Goal: Task Accomplishment & Management: Manage account settings

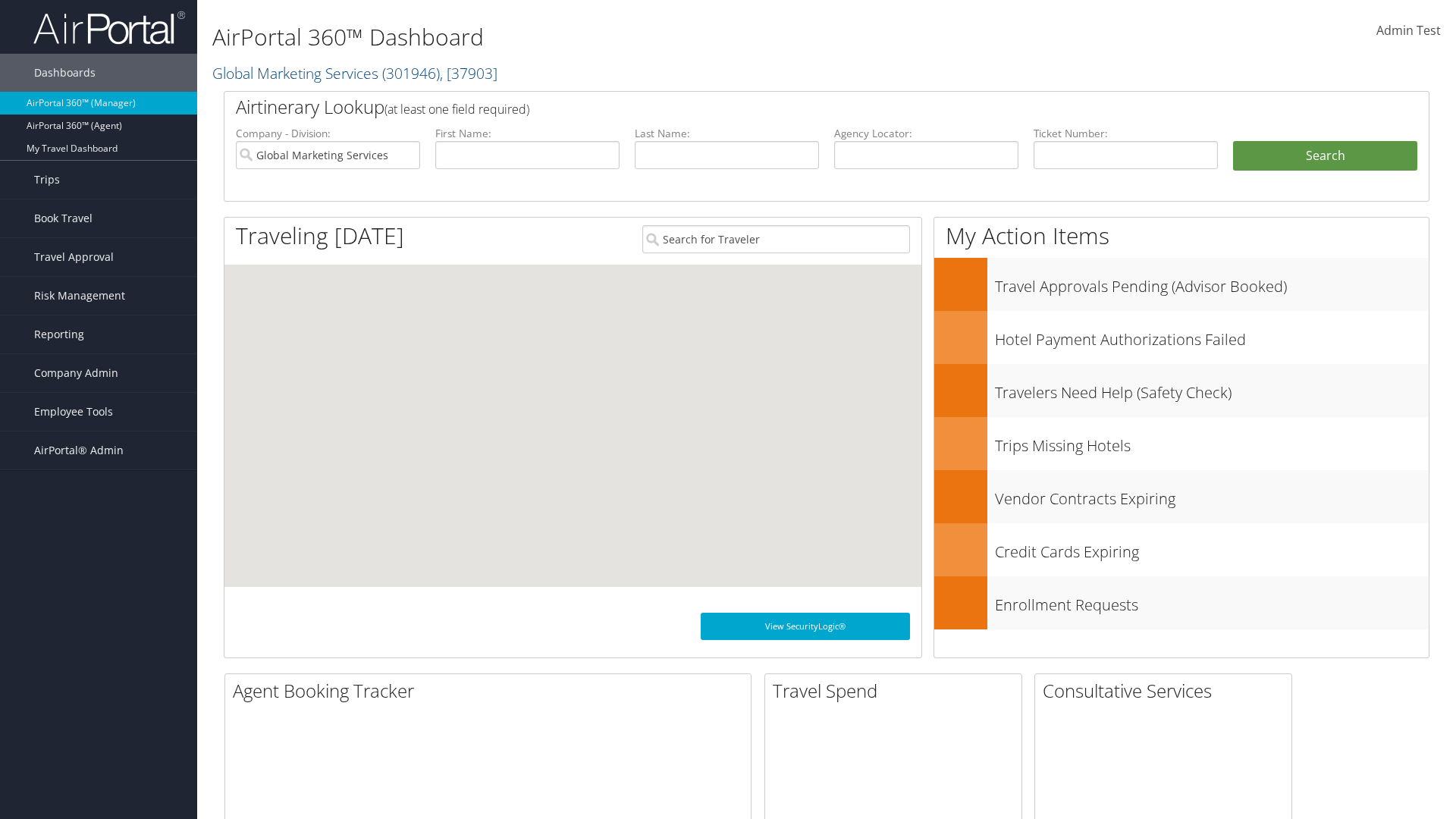
click at [99, 373] on span "Company Admin" at bounding box center [76, 373] width 84 height 38
click at [0, 0] on link "Notes" at bounding box center [0, 0] width 0 height 0
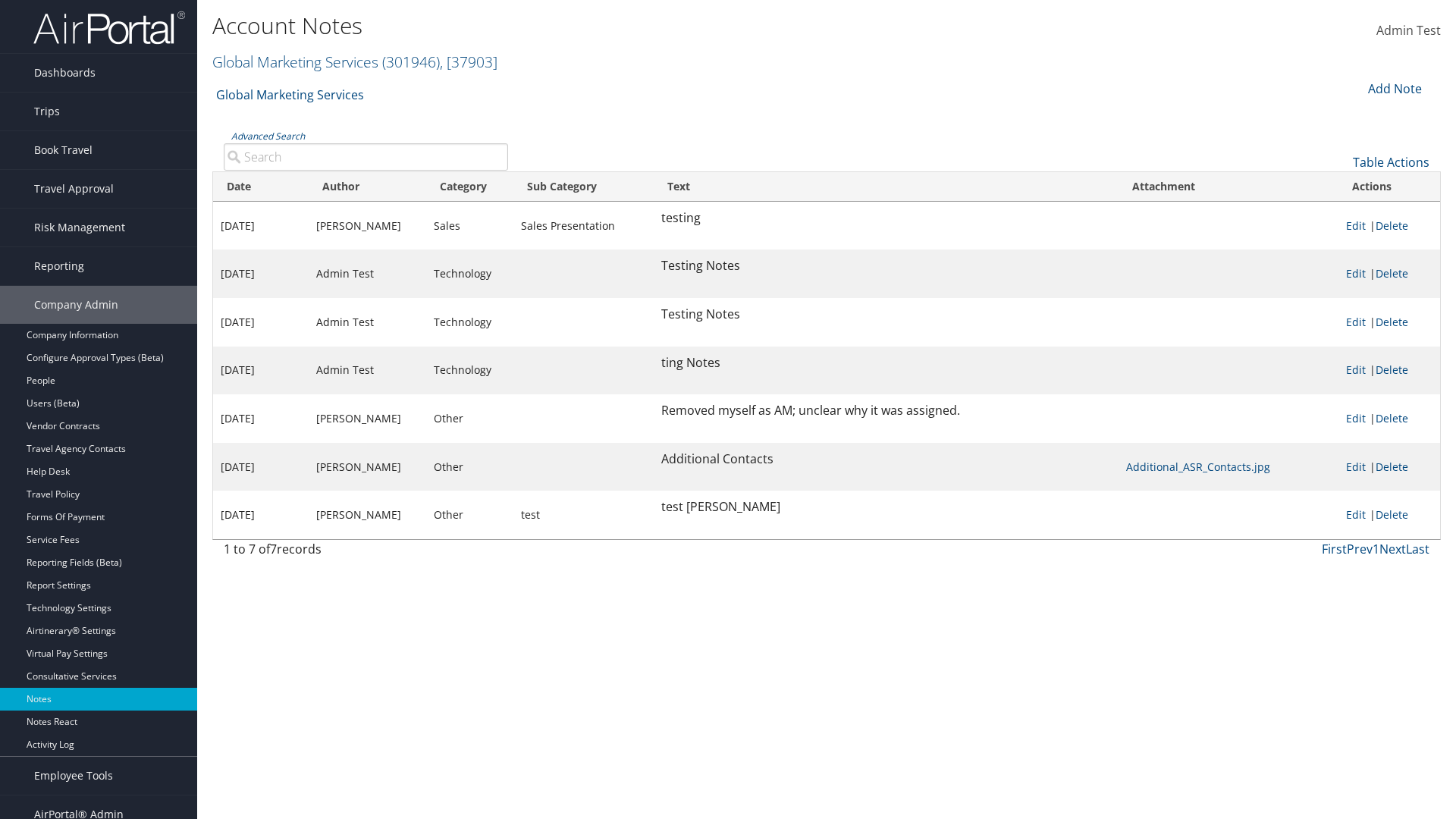
click at [1394, 88] on div "Add Note" at bounding box center [1394, 89] width 72 height 18
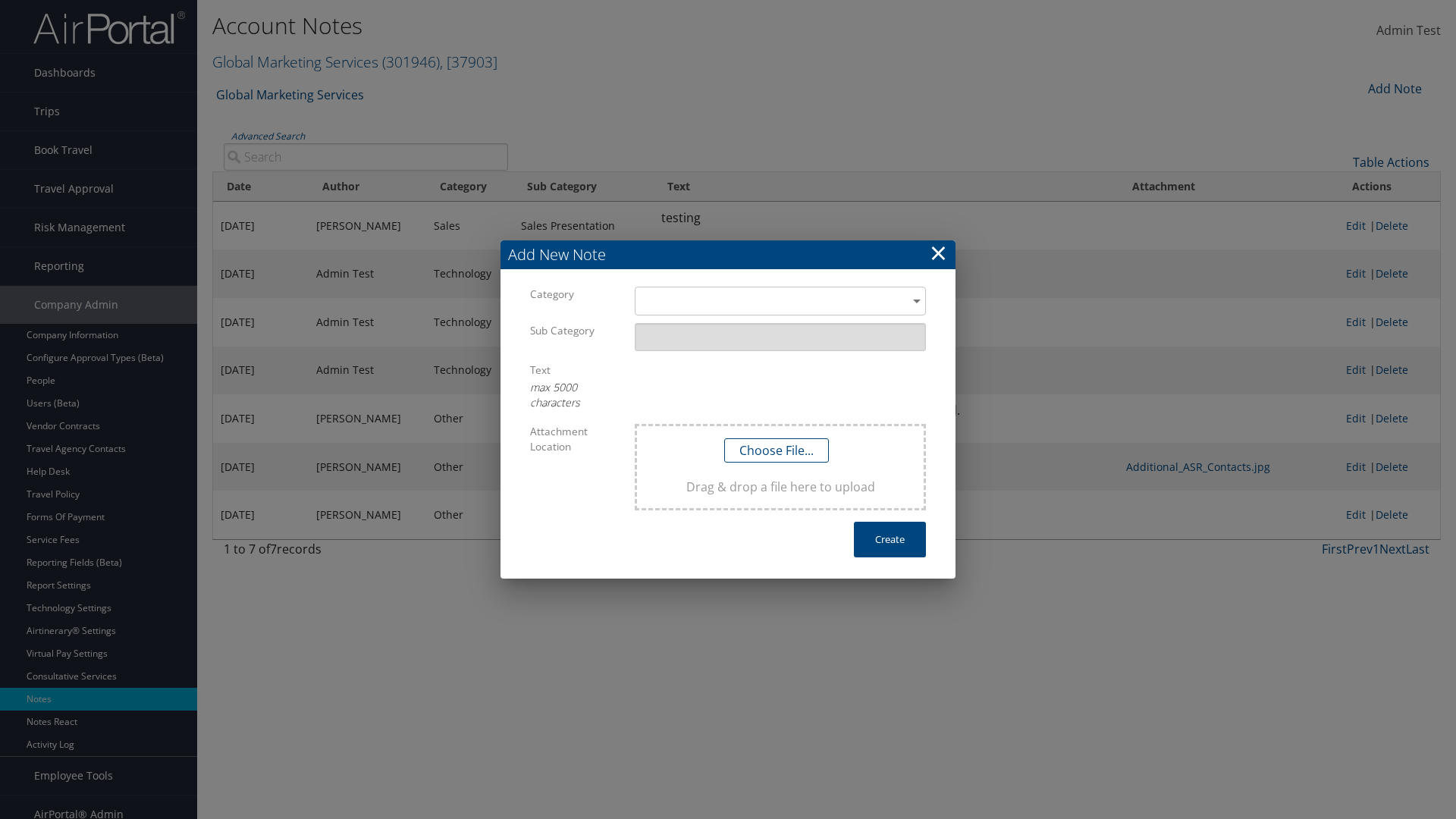
click at [728, 255] on h3 "Add New Note" at bounding box center [728, 254] width 455 height 28
click at [781, 301] on div "​" at bounding box center [781, 300] width 291 height 28
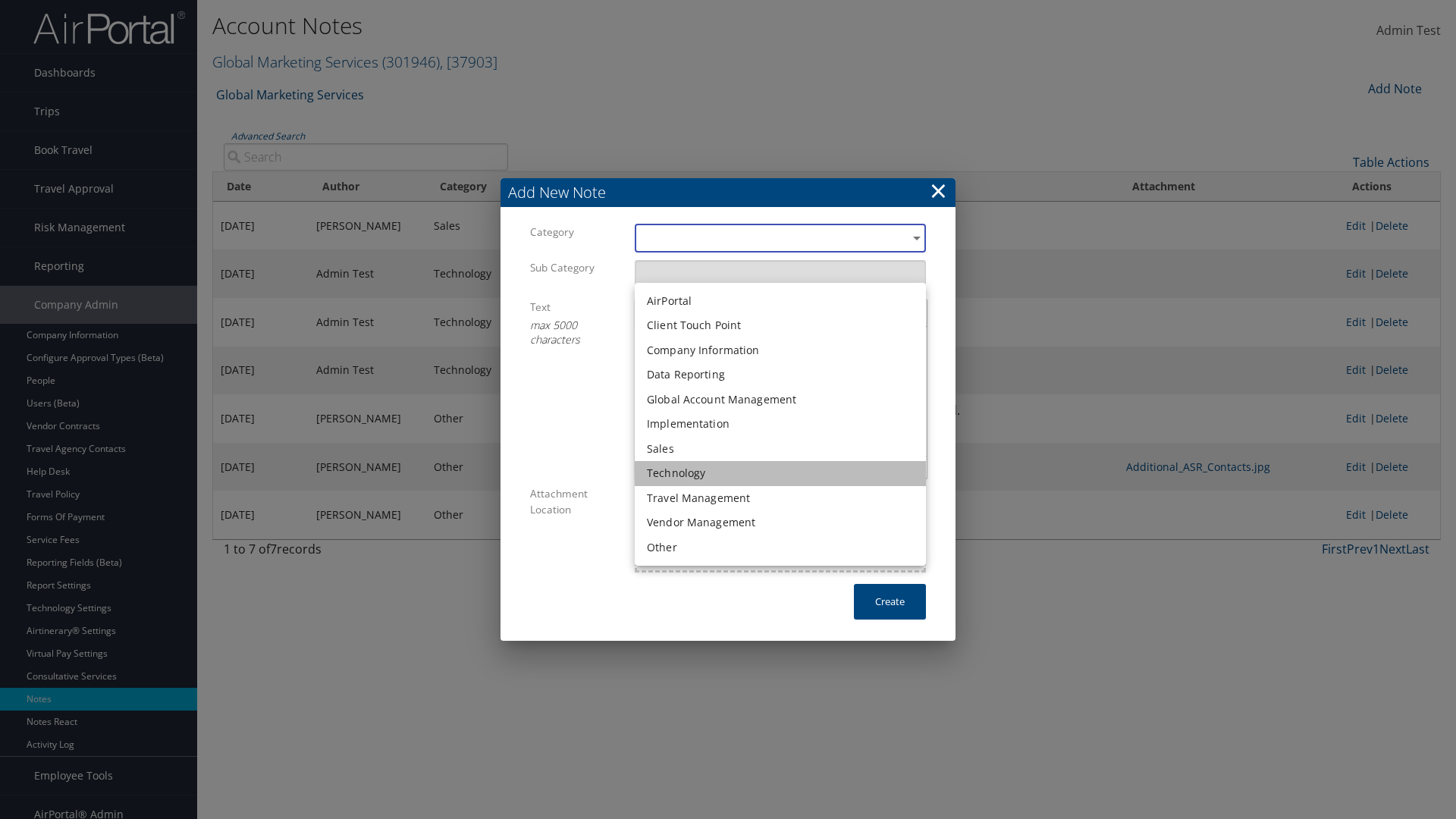
click at [781, 474] on li "Technology" at bounding box center [781, 473] width 291 height 25
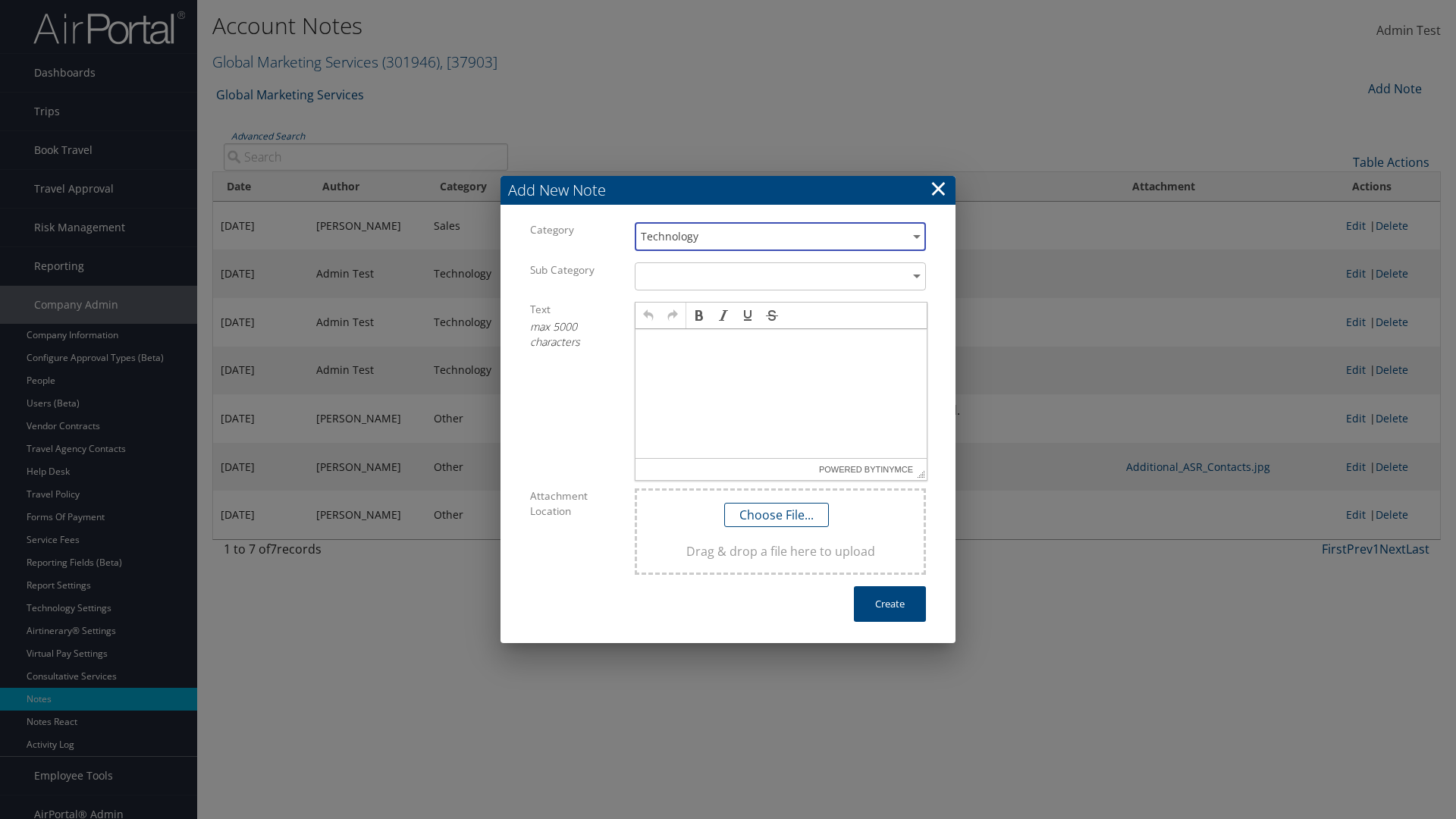
click at [782, 343] on p at bounding box center [781, 343] width 279 height 12
click at [890, 604] on button "Create" at bounding box center [890, 604] width 72 height 36
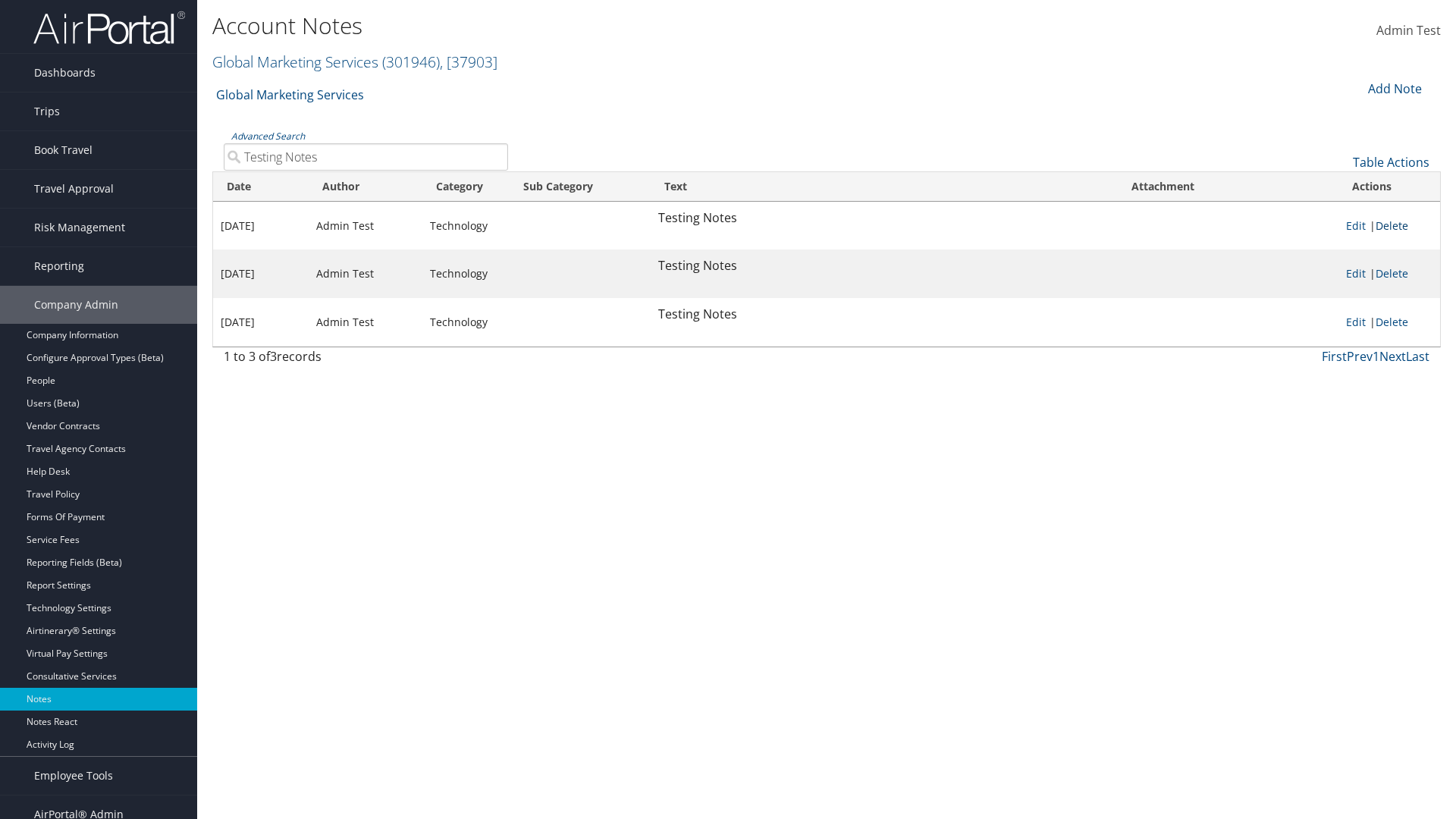
type input "Testing Notes"
click at [1395, 225] on link "Delete" at bounding box center [1393, 225] width 33 height 15
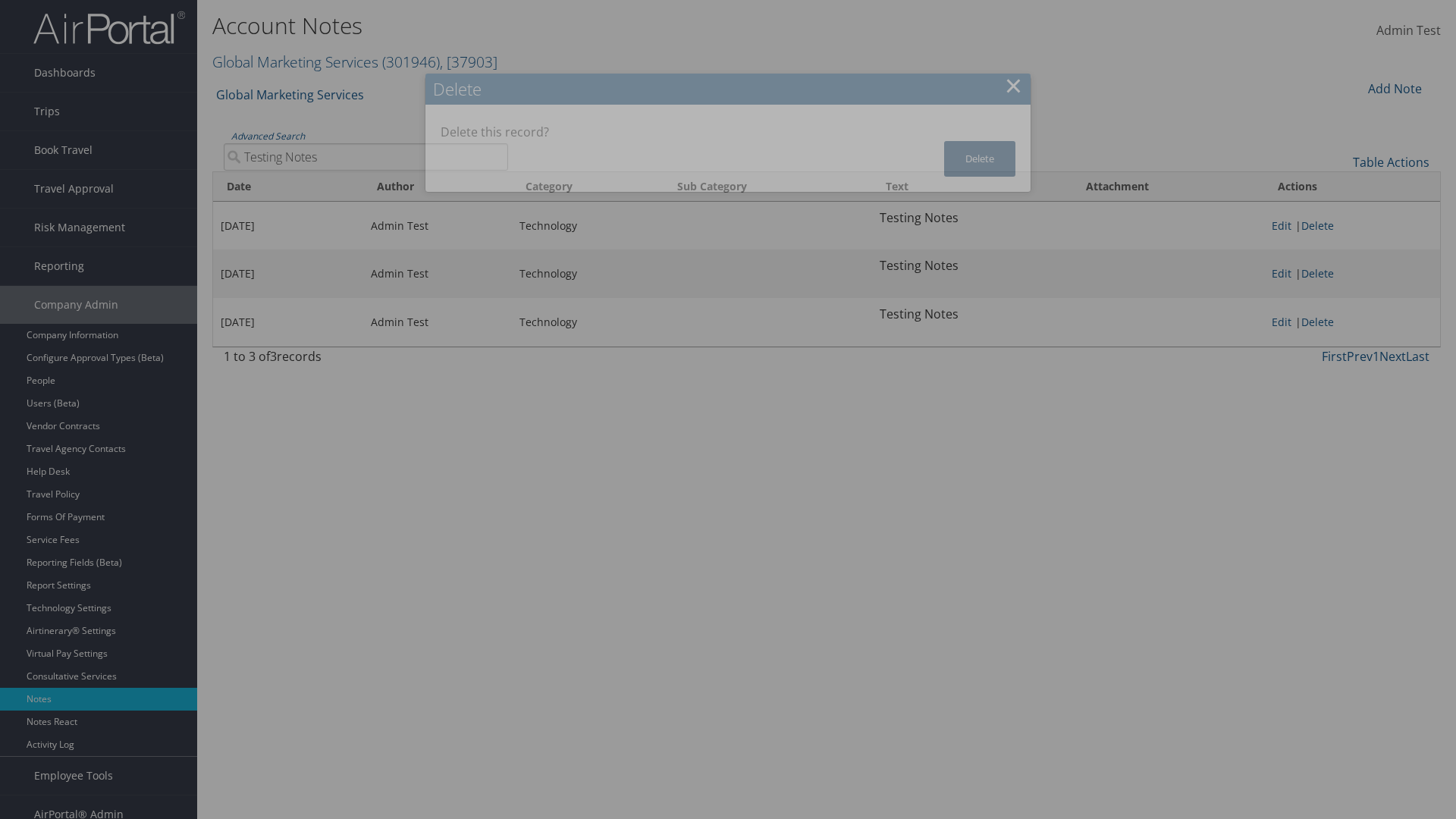
click at [980, 143] on button "Delete" at bounding box center [980, 158] width 71 height 36
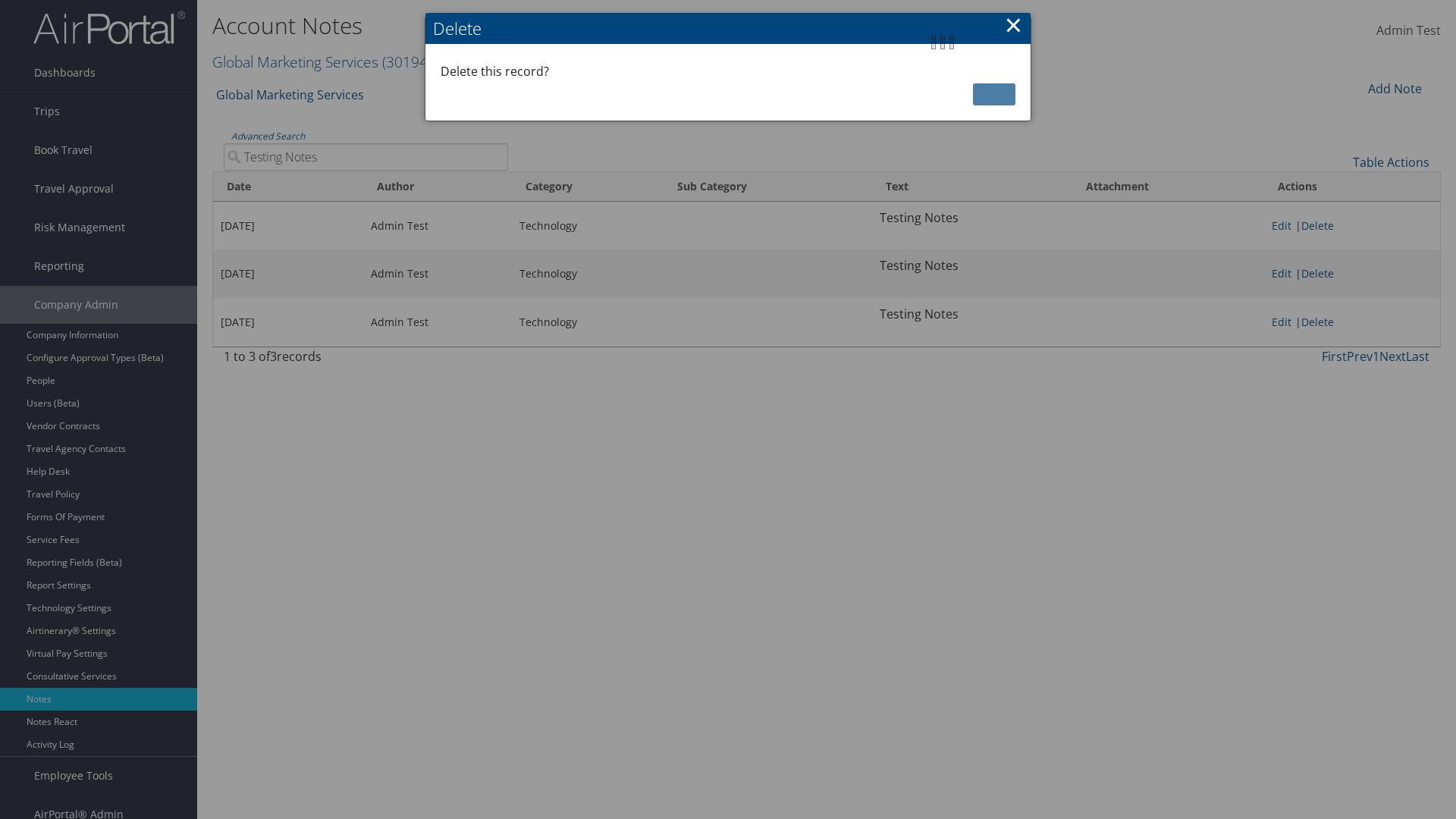
scroll to position [16, 0]
